Goal: Navigation & Orientation: Find specific page/section

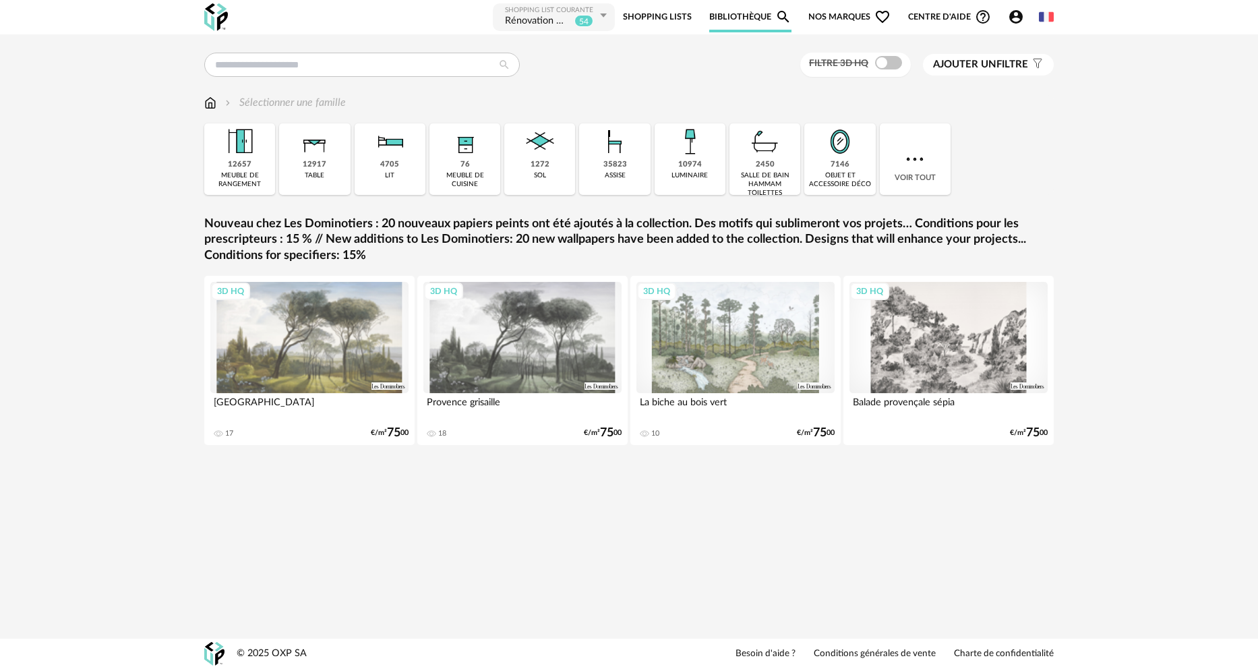
click at [741, 16] on link "Bibliothèque Magnify icon" at bounding box center [750, 17] width 82 height 30
click at [213, 17] on img at bounding box center [216, 17] width 24 height 28
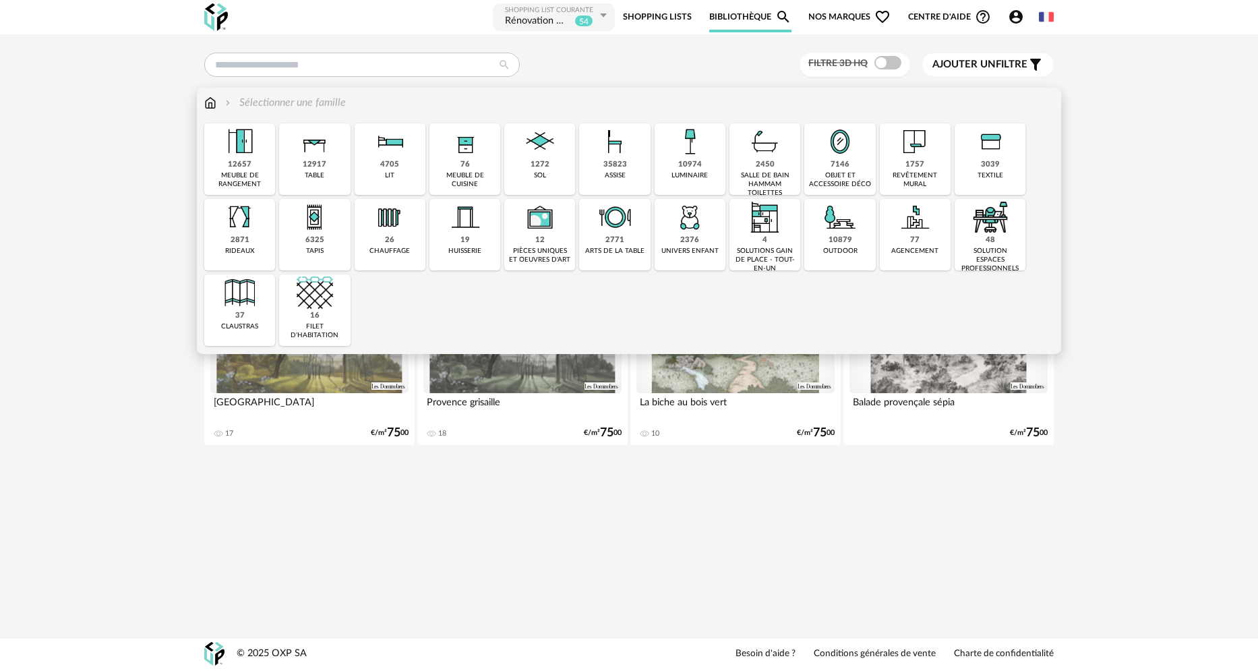
click at [994, 238] on div "48" at bounding box center [990, 240] width 9 height 10
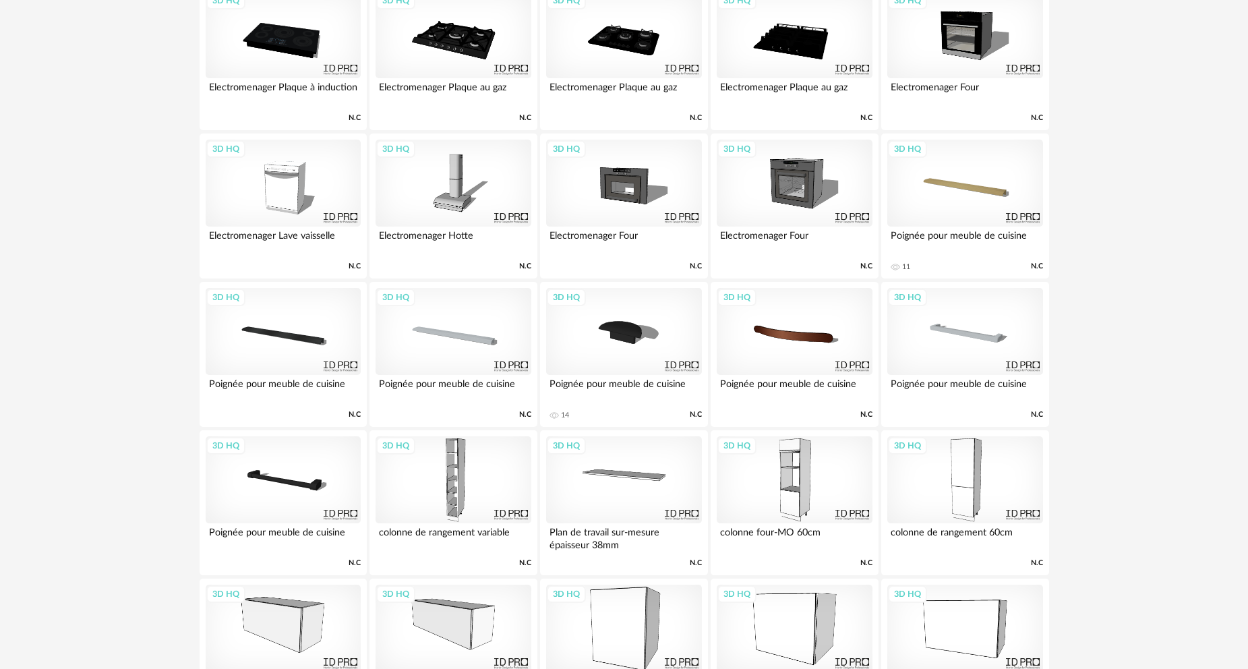
scroll to position [656, 0]
